Goal: Information Seeking & Learning: Learn about a topic

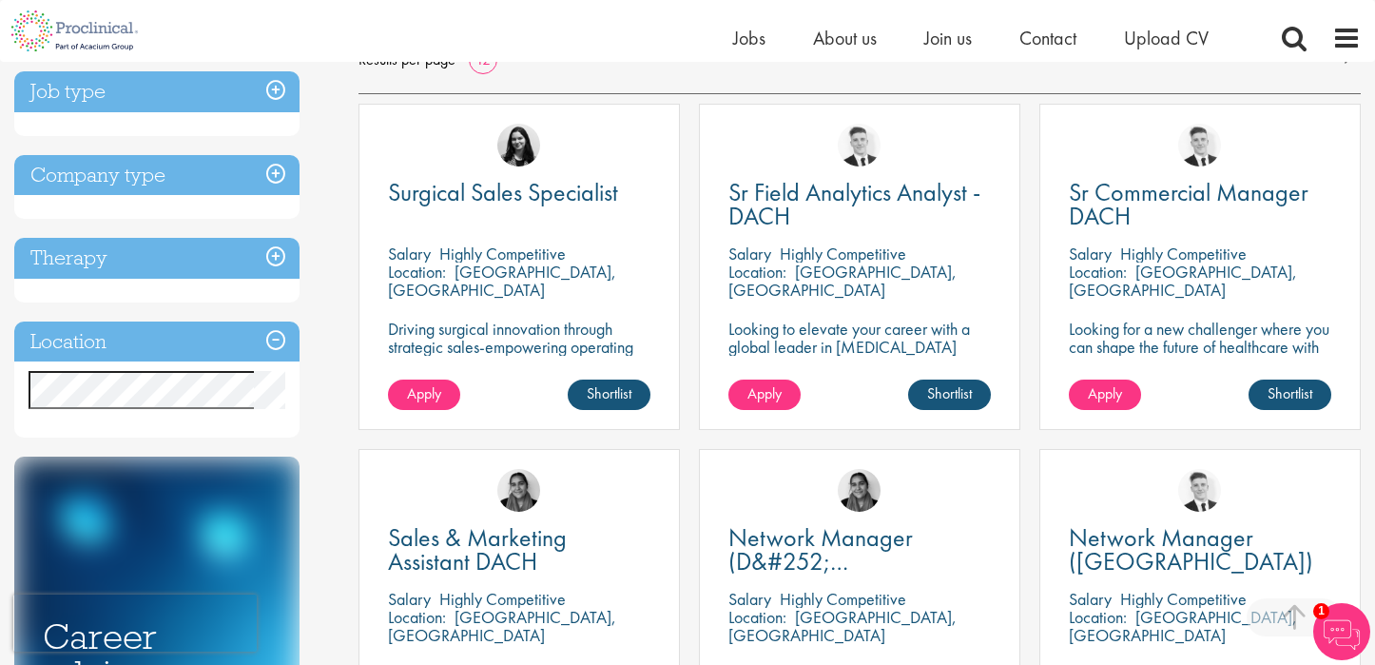
scroll to position [310, 0]
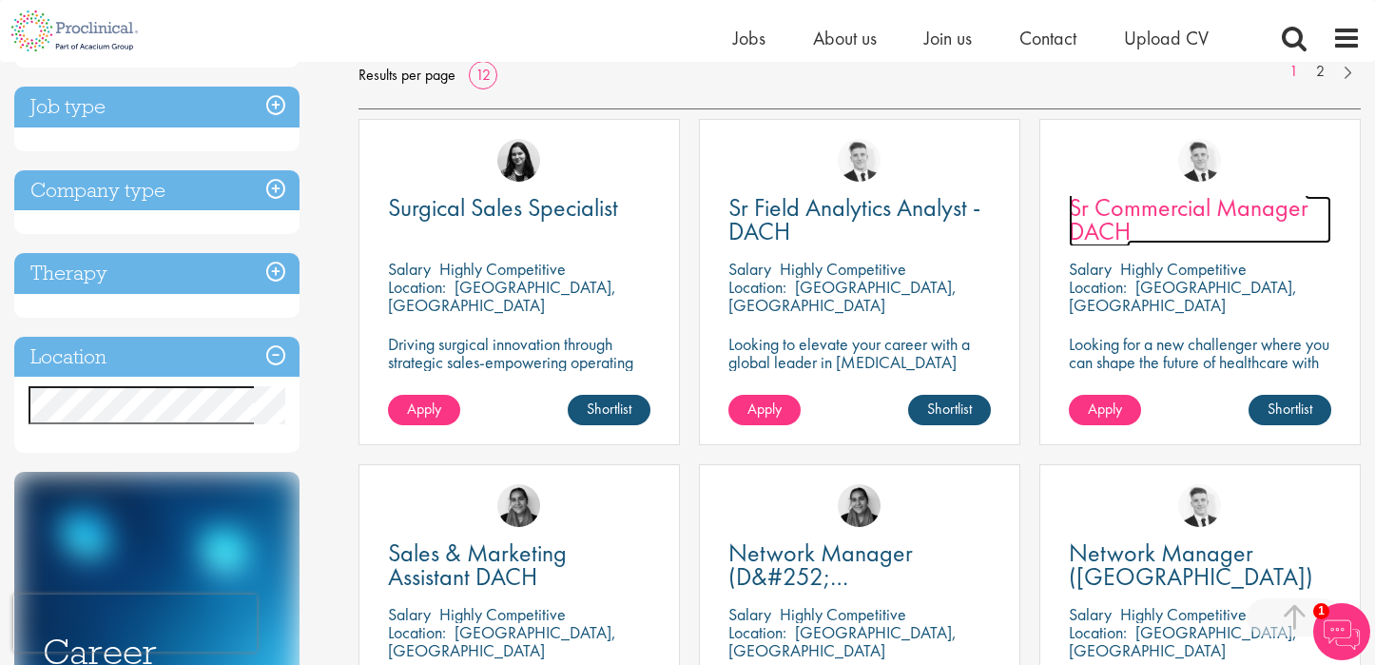
click at [1137, 209] on span "Sr Commercial Manager DACH" at bounding box center [1189, 219] width 240 height 56
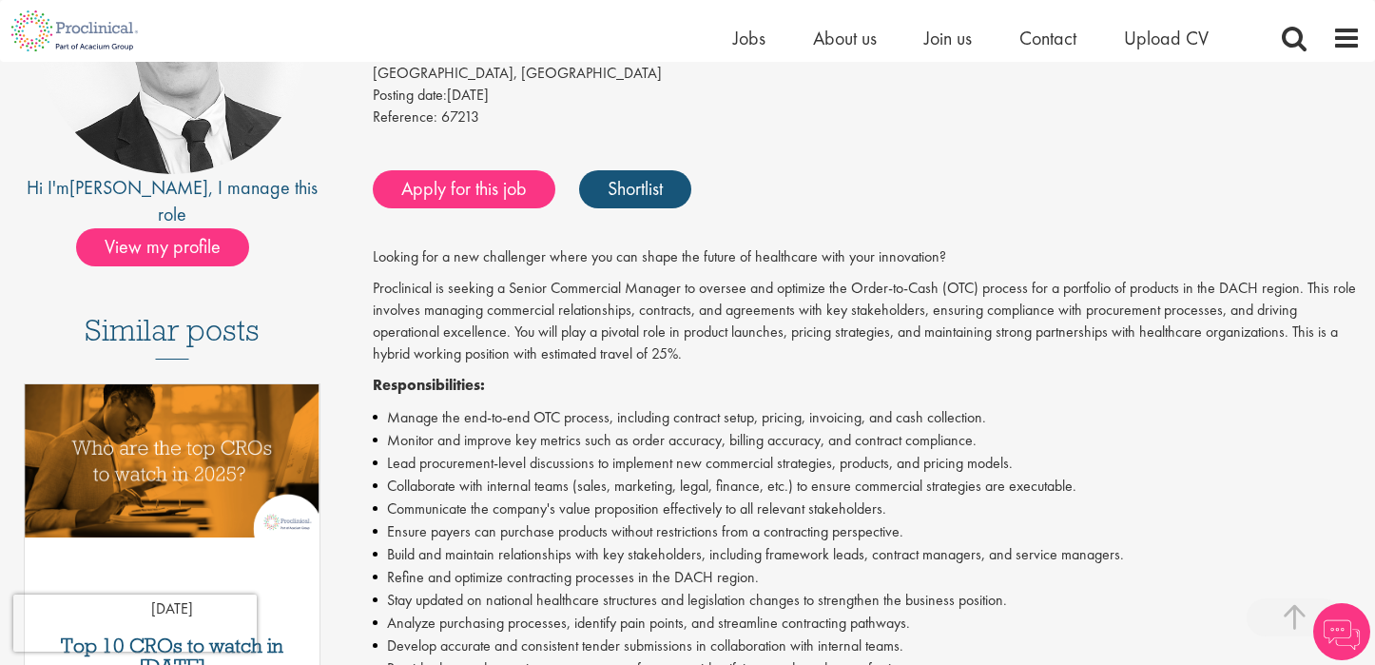
scroll to position [308, 0]
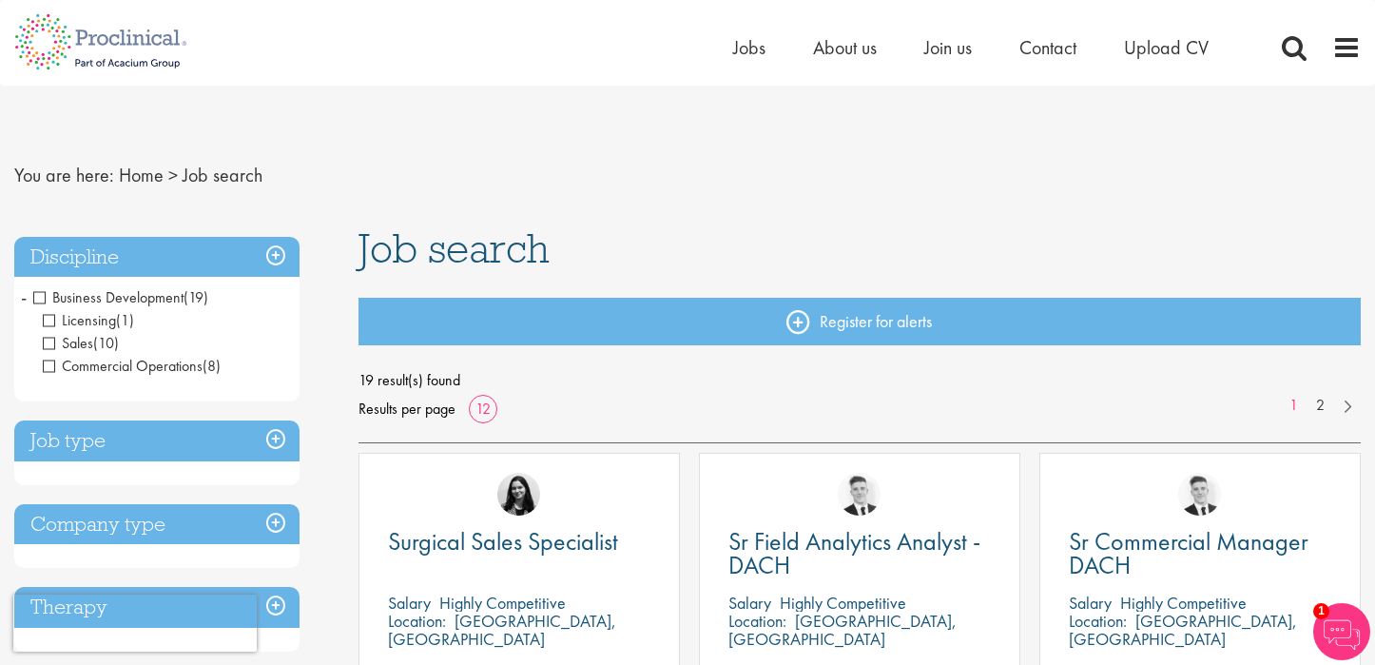
click at [41, 298] on span "Business Development" at bounding box center [108, 297] width 150 height 20
